Goal: Use online tool/utility: Utilize a website feature to perform a specific function

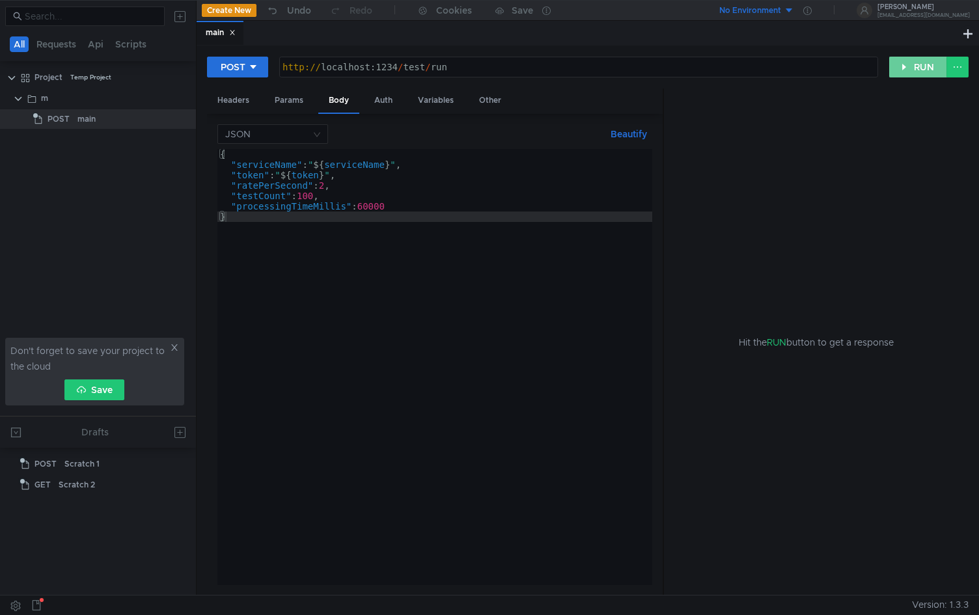
click at [918, 70] on button "RUN" at bounding box center [918, 67] width 58 height 21
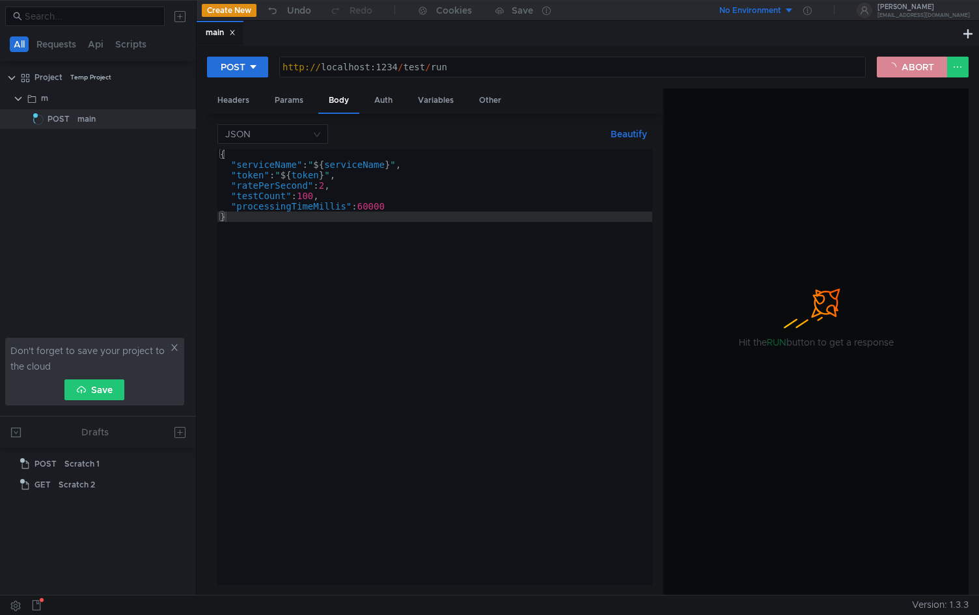
click at [910, 64] on button "ABORT" at bounding box center [912, 67] width 70 height 21
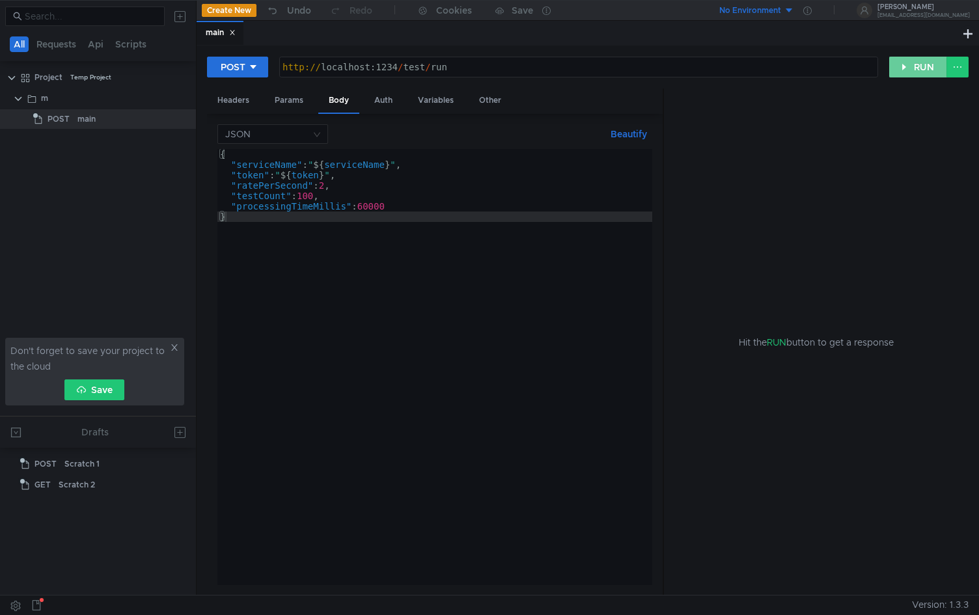
click at [905, 72] on button "RUN" at bounding box center [918, 67] width 58 height 21
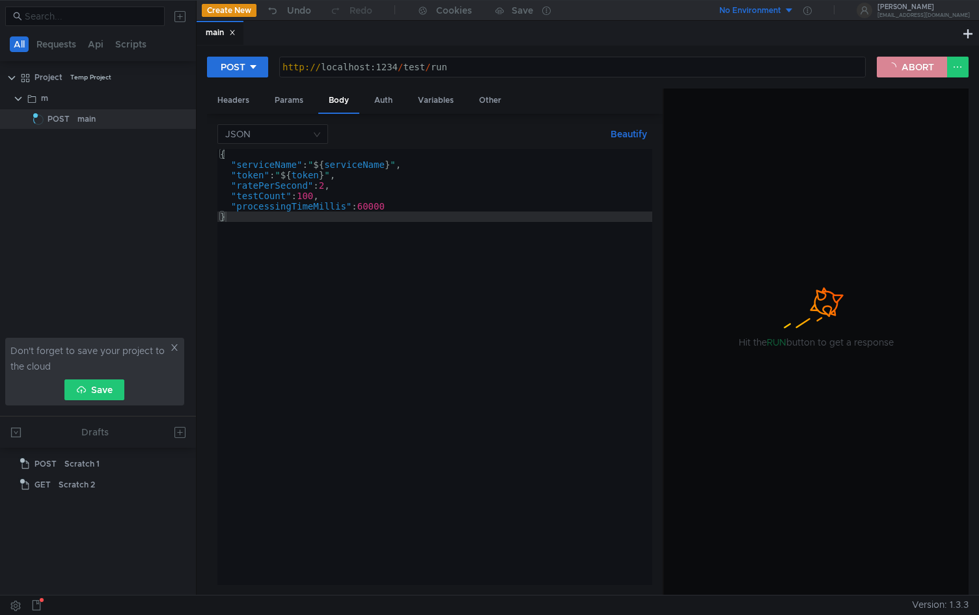
click at [904, 67] on button "ABORT" at bounding box center [912, 67] width 70 height 21
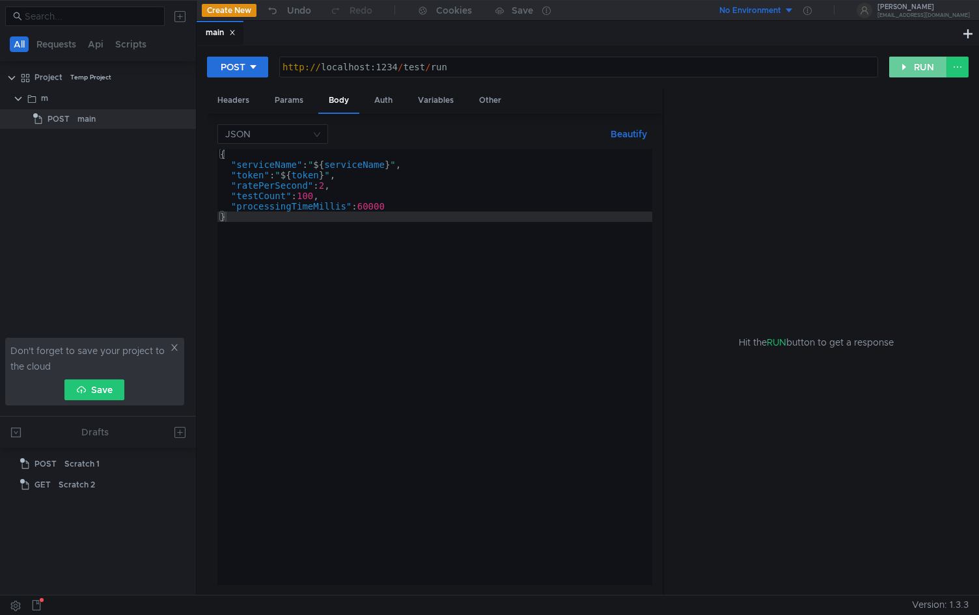
click at [904, 67] on button "RUN" at bounding box center [918, 67] width 58 height 21
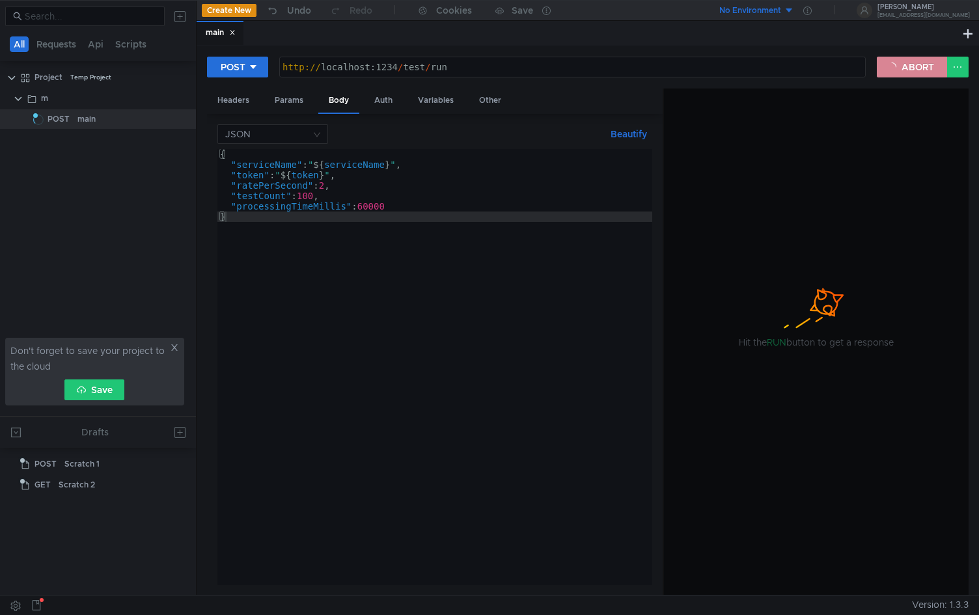
click at [894, 62] on button "ABORT" at bounding box center [912, 67] width 70 height 21
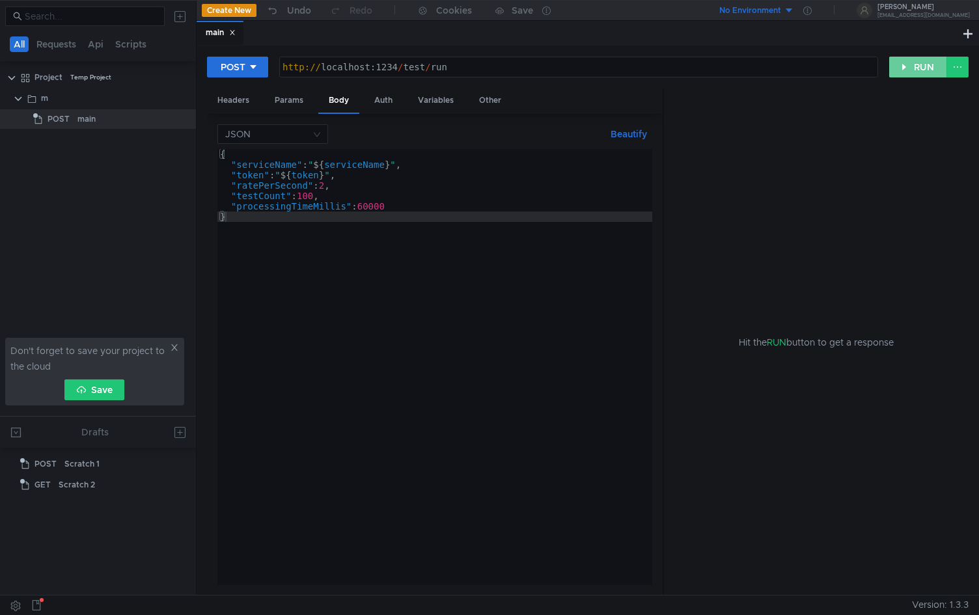
click at [904, 70] on button "RUN" at bounding box center [918, 67] width 58 height 21
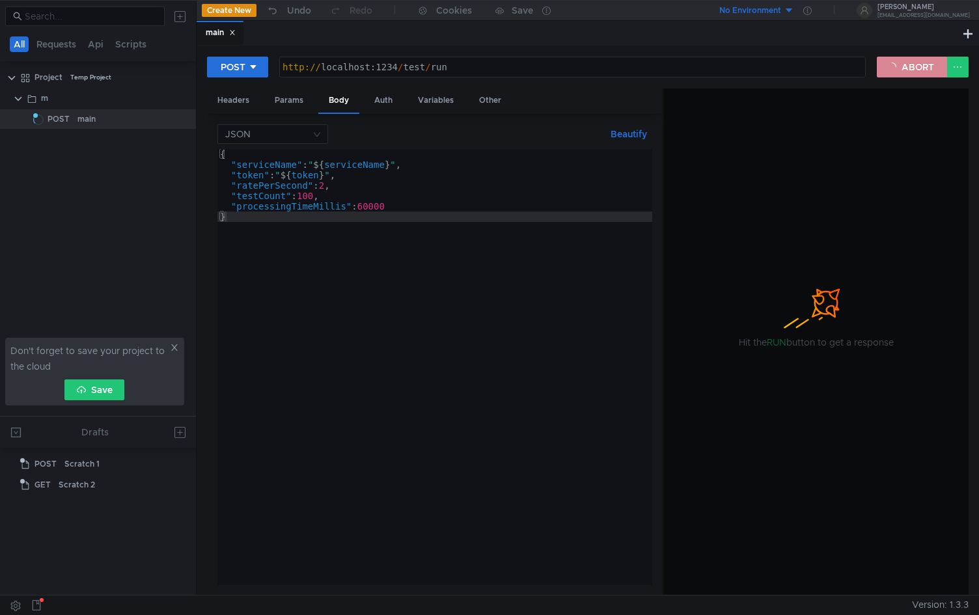
click at [914, 68] on button "ABORT" at bounding box center [912, 67] width 70 height 21
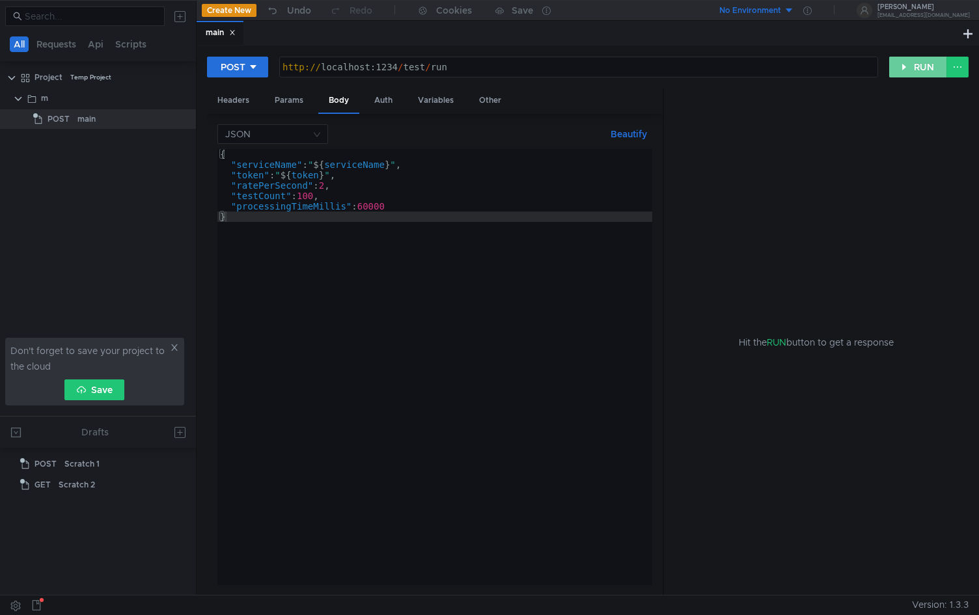
click at [913, 68] on button "RUN" at bounding box center [918, 67] width 58 height 21
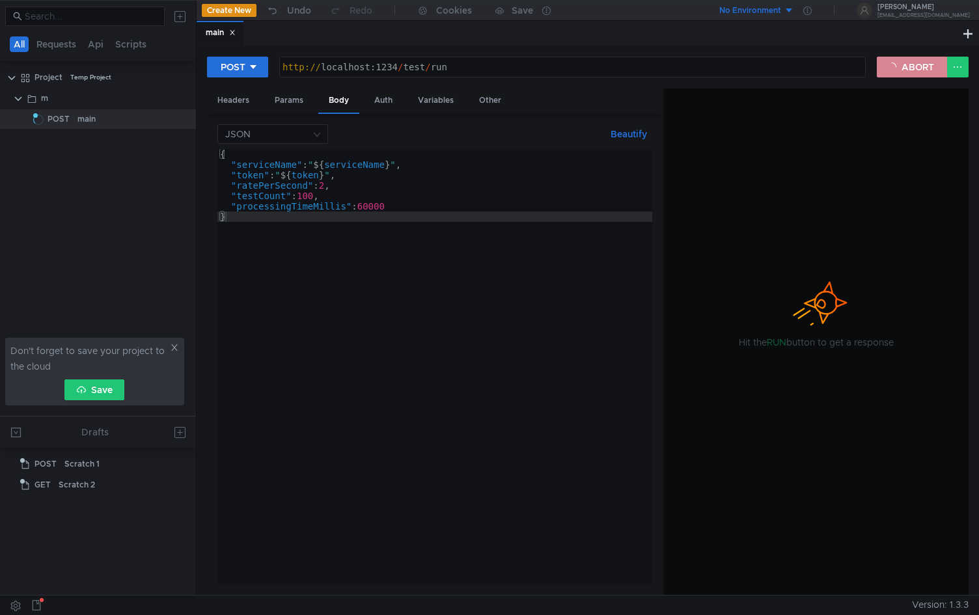
click at [901, 57] on button "ABORT" at bounding box center [912, 67] width 70 height 21
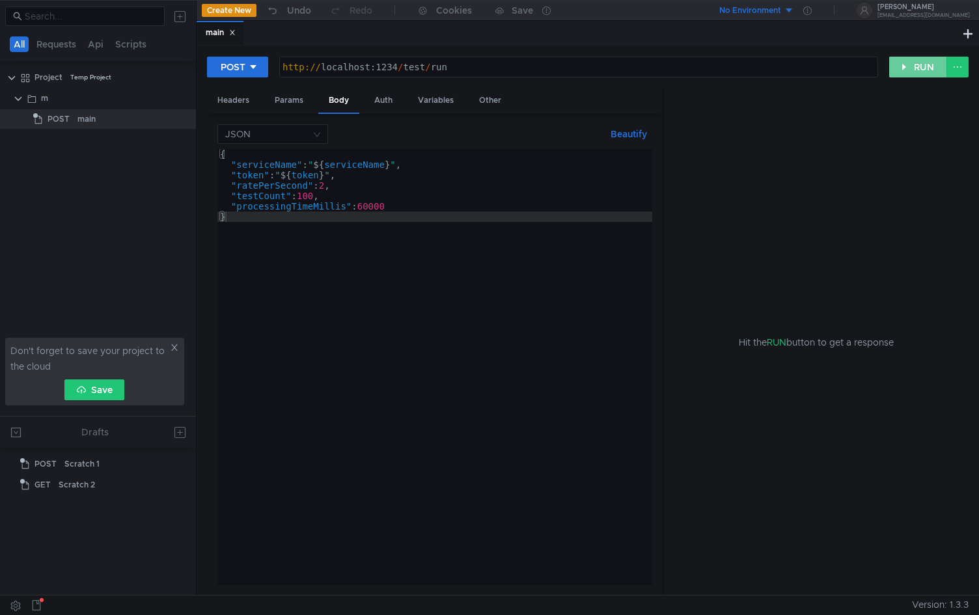
click at [917, 70] on button "RUN" at bounding box center [918, 67] width 58 height 21
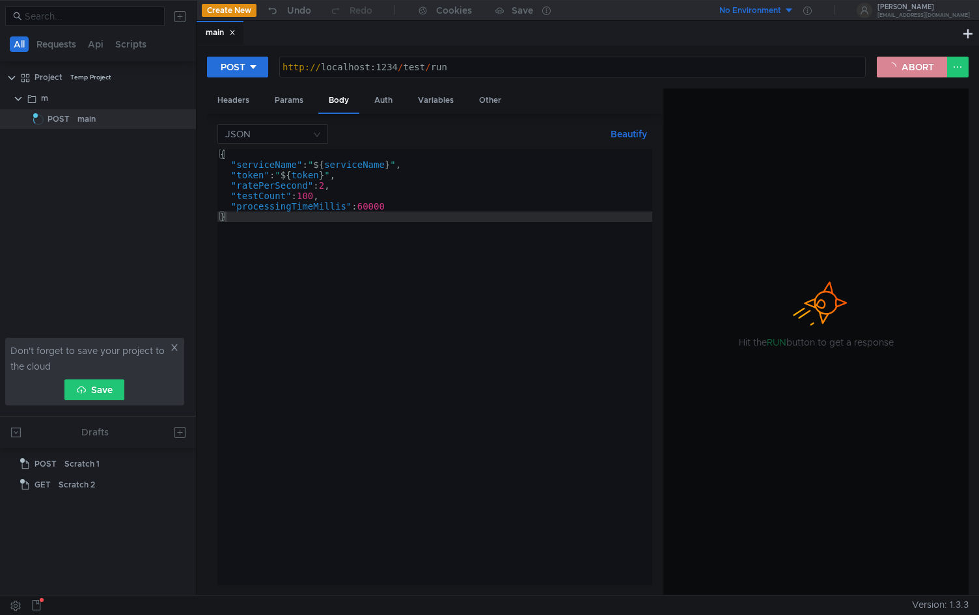
click at [893, 60] on button "ABORT" at bounding box center [912, 67] width 70 height 21
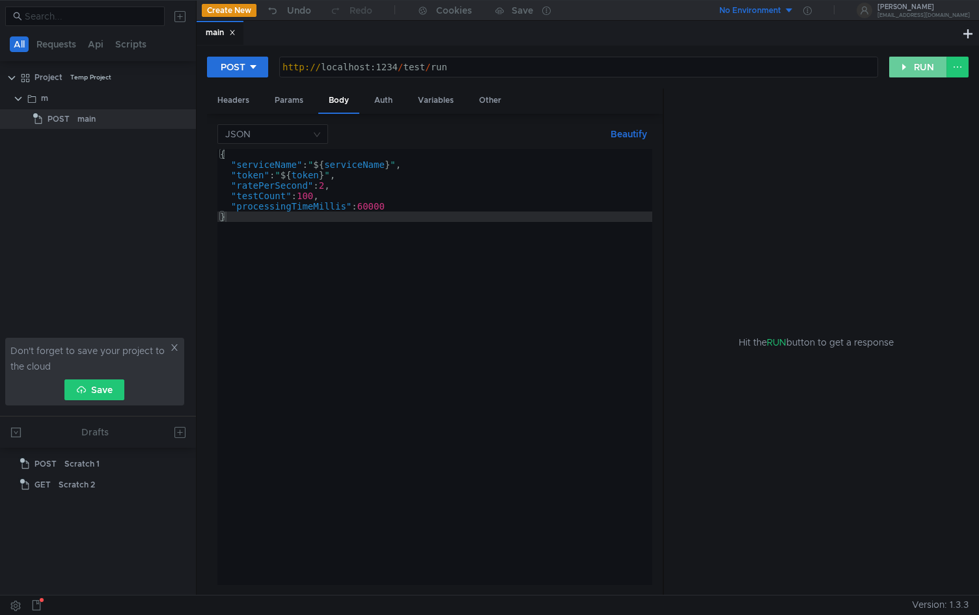
click at [909, 62] on button "RUN" at bounding box center [918, 67] width 58 height 21
